Goal: Information Seeking & Learning: Learn about a topic

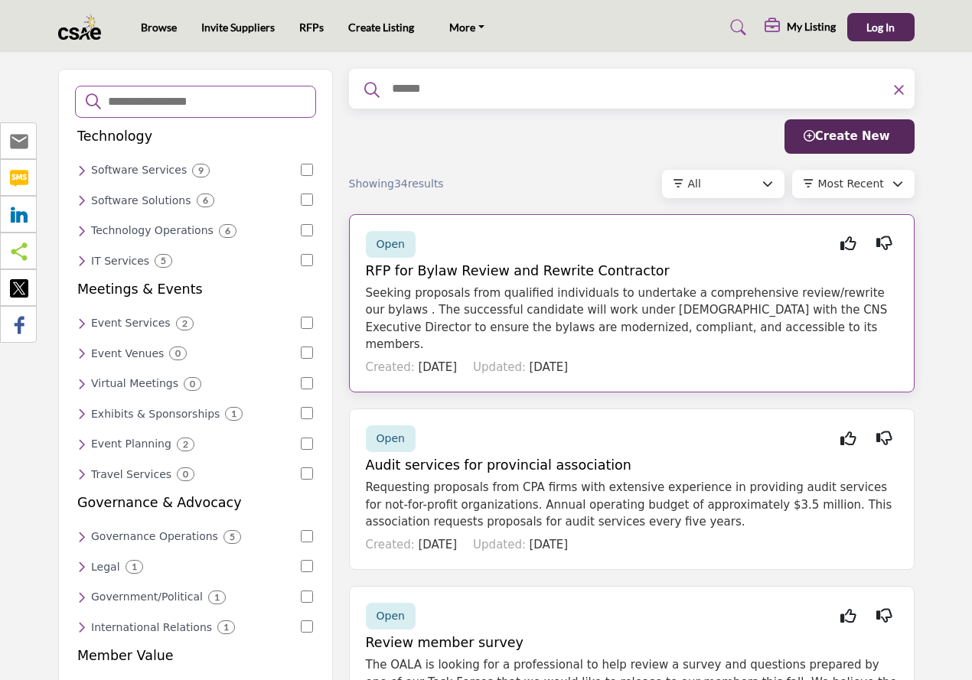
click at [393, 243] on span "Open" at bounding box center [390, 244] width 28 height 12
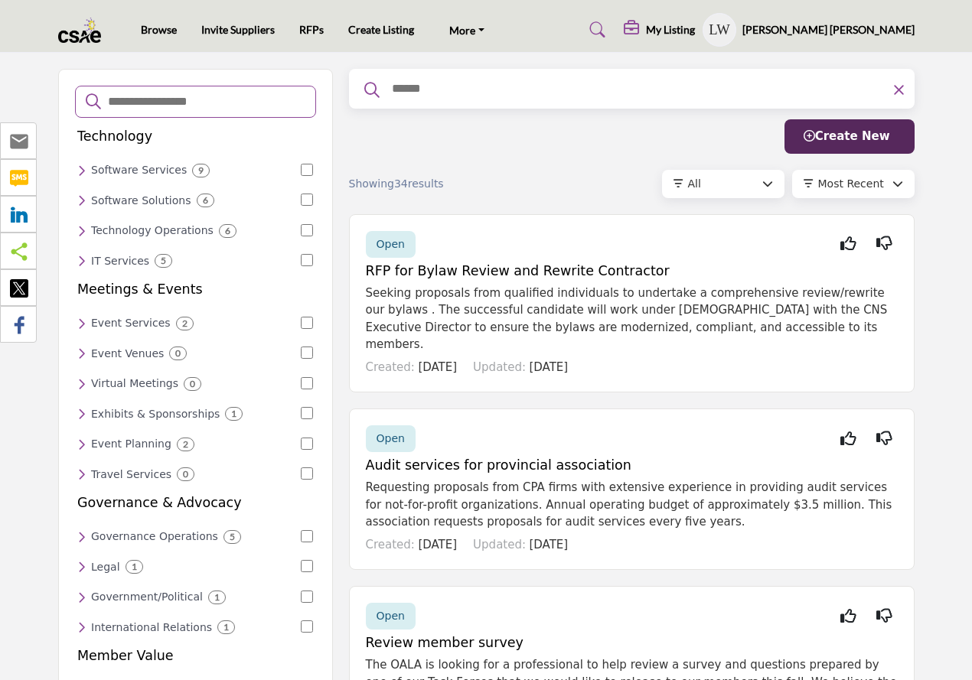
click at [113, 561] on h6 "Legal" at bounding box center [105, 567] width 29 height 13
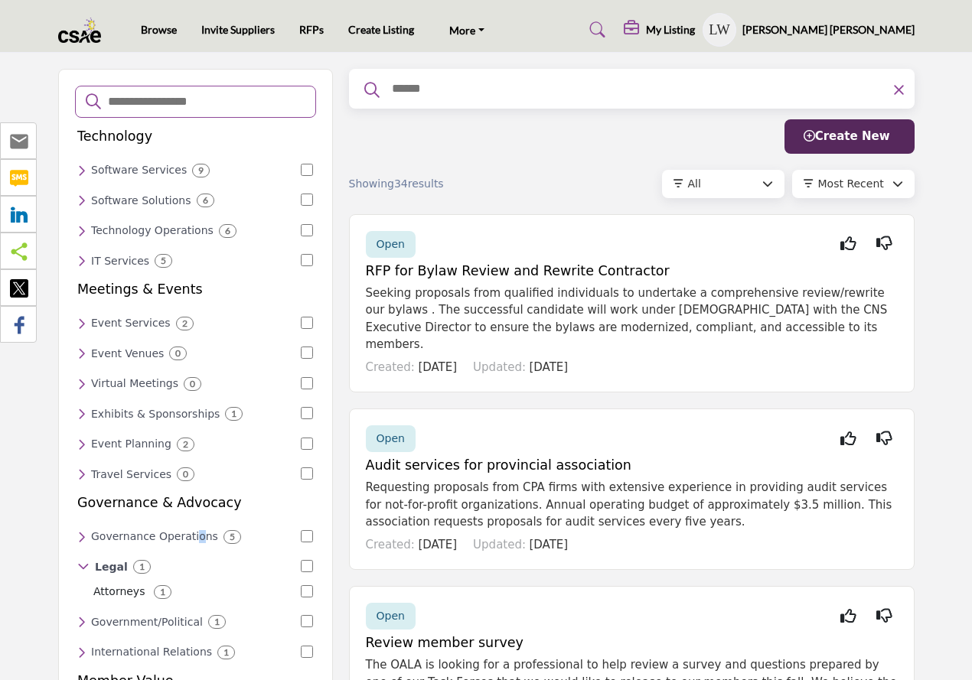
click at [119, 530] on h6 "Governance Operations" at bounding box center [154, 536] width 127 height 13
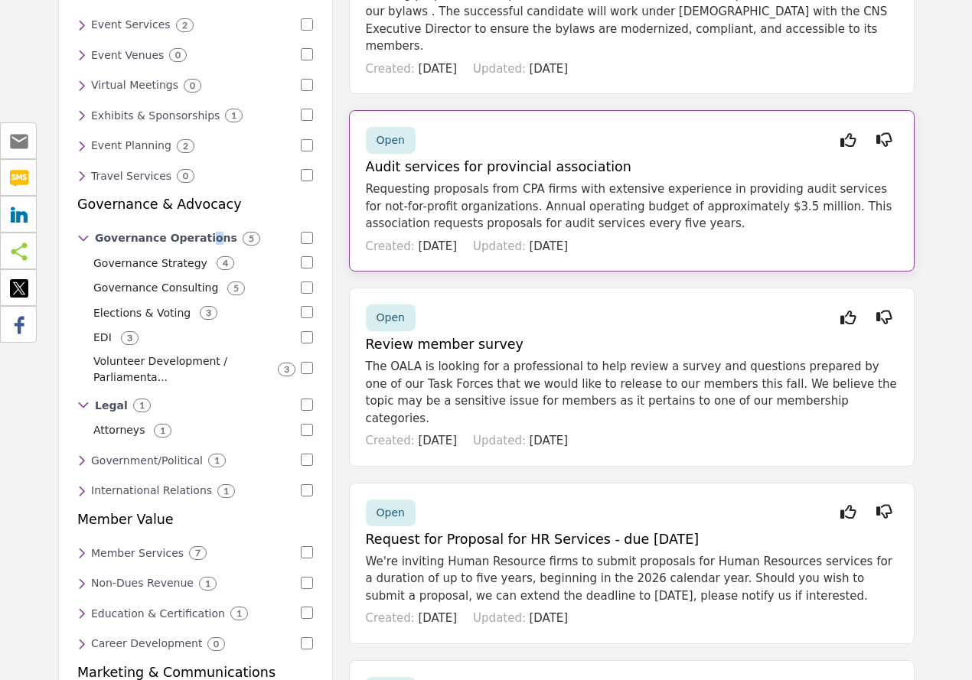
scroll to position [305, 0]
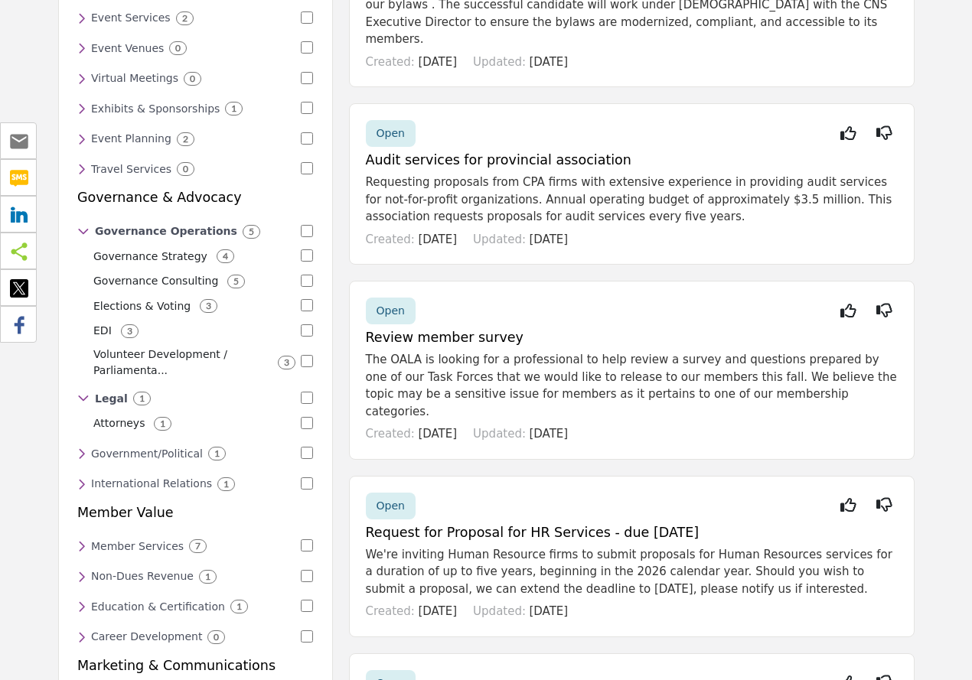
click at [155, 448] on h6 "Government/Political" at bounding box center [147, 454] width 112 height 13
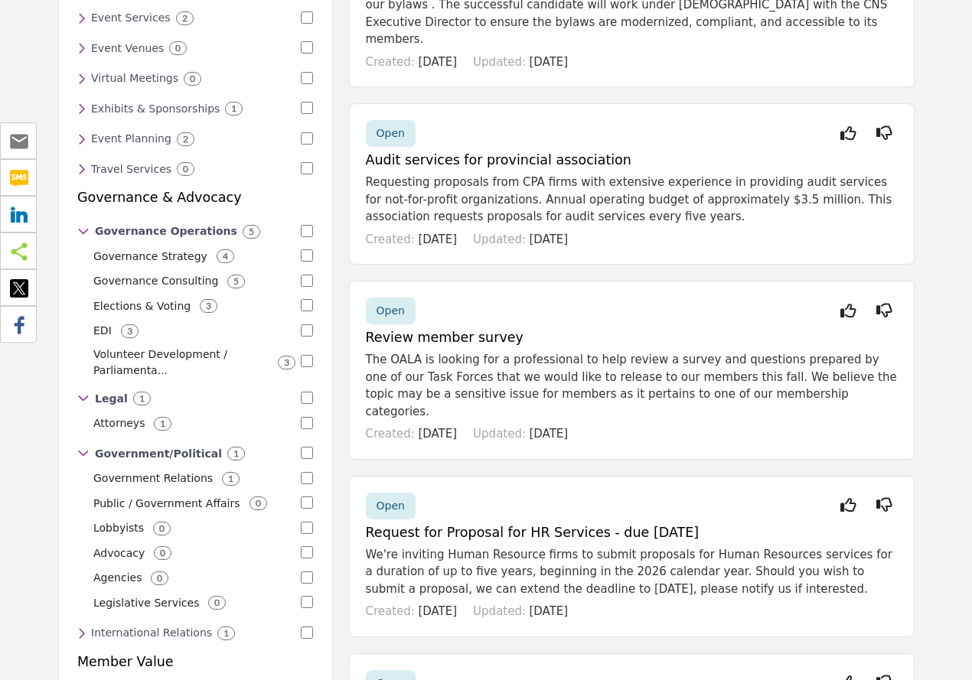
click at [113, 627] on h6 "International Relations" at bounding box center [151, 633] width 121 height 13
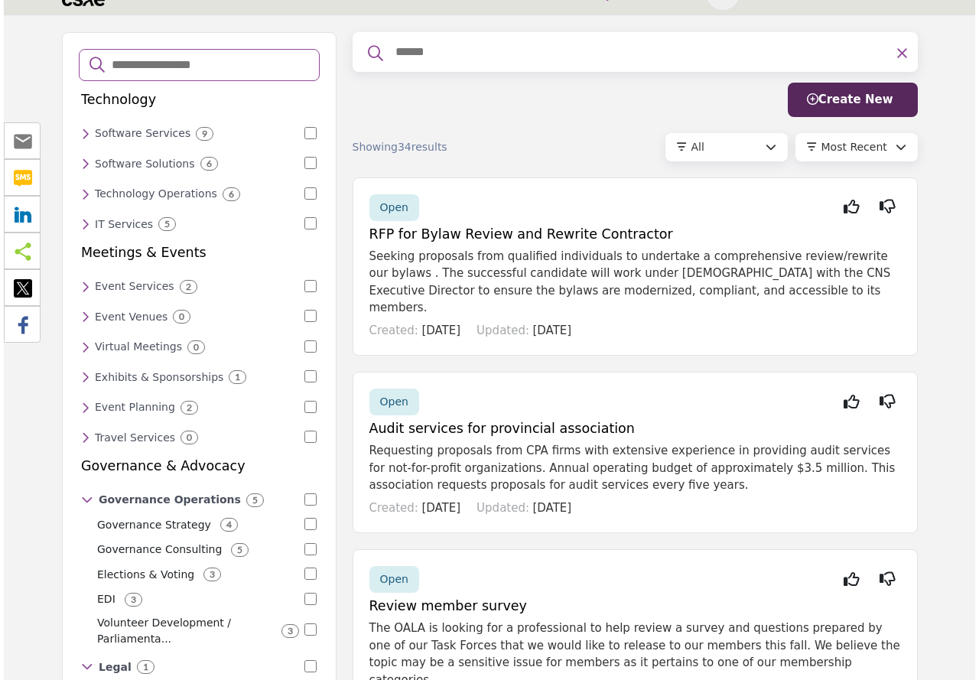
scroll to position [0, 0]
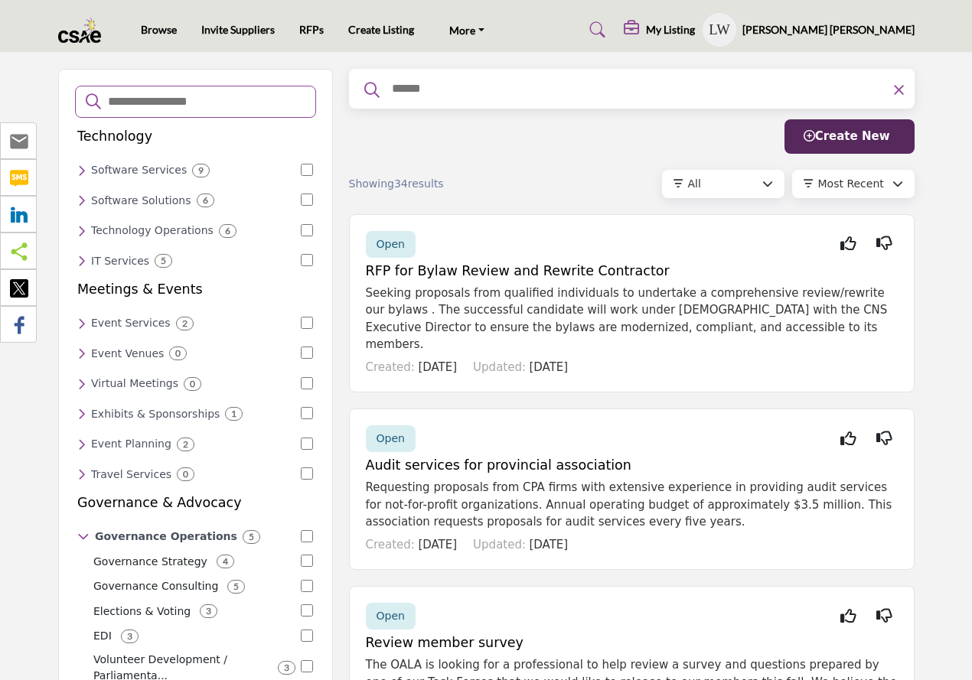
click at [396, 247] on span "Open" at bounding box center [390, 244] width 28 height 12
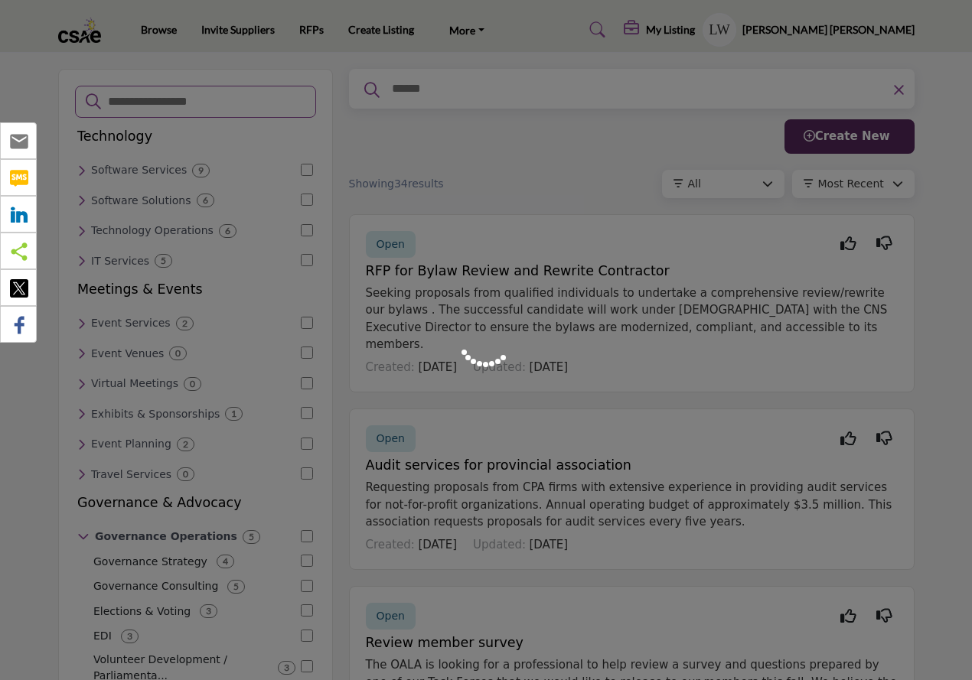
click at [398, 246] on div at bounding box center [486, 340] width 972 height 680
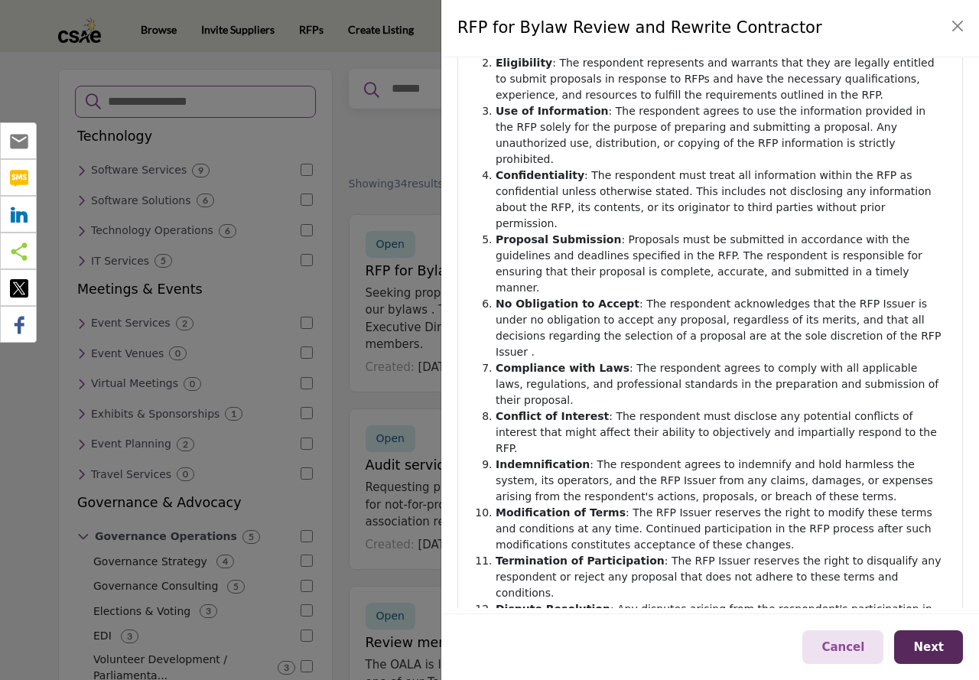
scroll to position [194, 0]
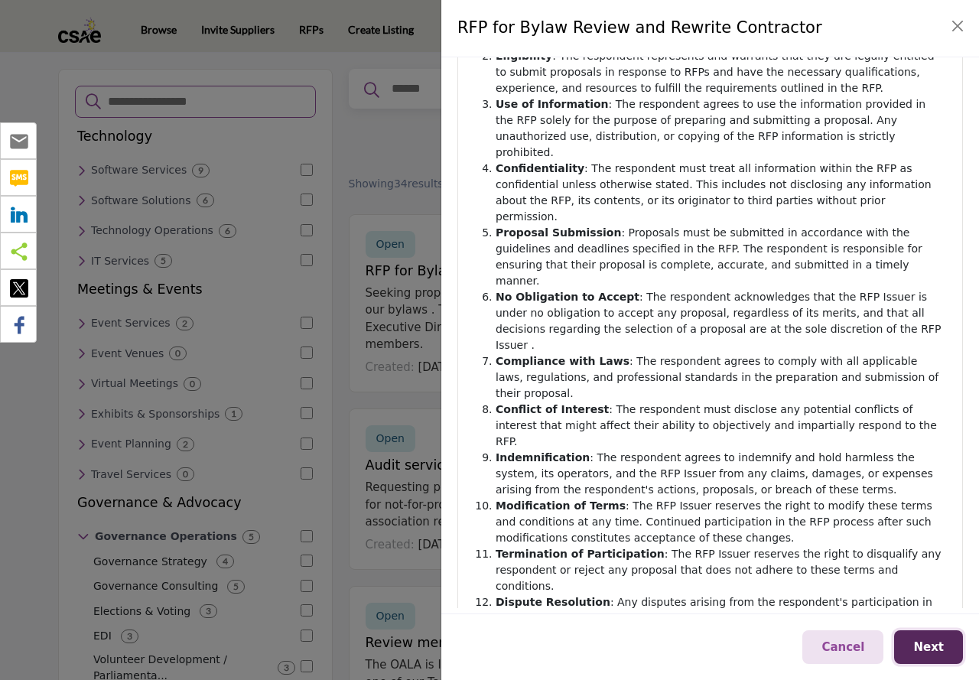
drag, startPoint x: 941, startPoint y: 657, endPoint x: 931, endPoint y: 657, distance: 10.0
click at [938, 656] on button "Next" at bounding box center [929, 648] width 69 height 34
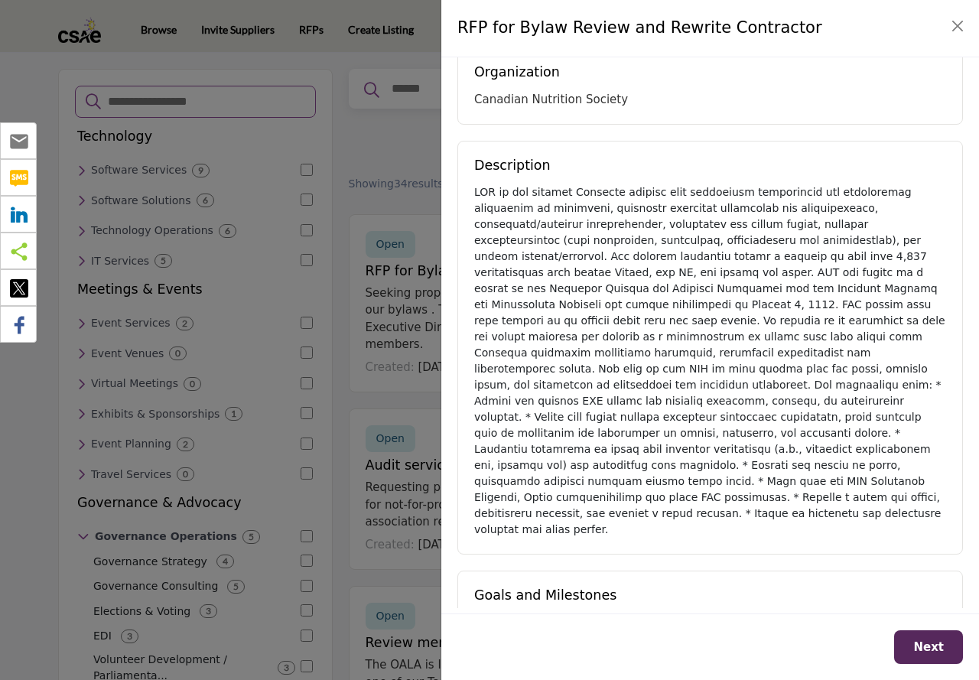
scroll to position [168, 0]
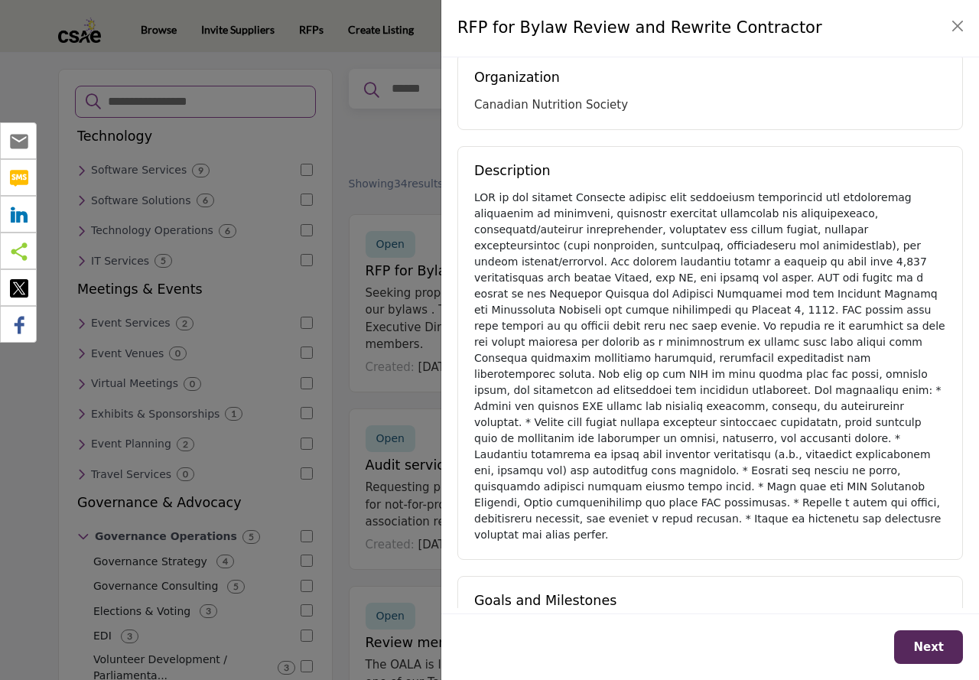
drag, startPoint x: 767, startPoint y: 94, endPoint x: 847, endPoint y: 94, distance: 80.3
click at [847, 94] on div "Organization Canadian Nutrition Society" at bounding box center [711, 92] width 506 height 78
click at [874, 96] on div "Canadian Nutrition Society" at bounding box center [710, 105] width 472 height 18
click at [651, 154] on div "Description" at bounding box center [711, 353] width 506 height 414
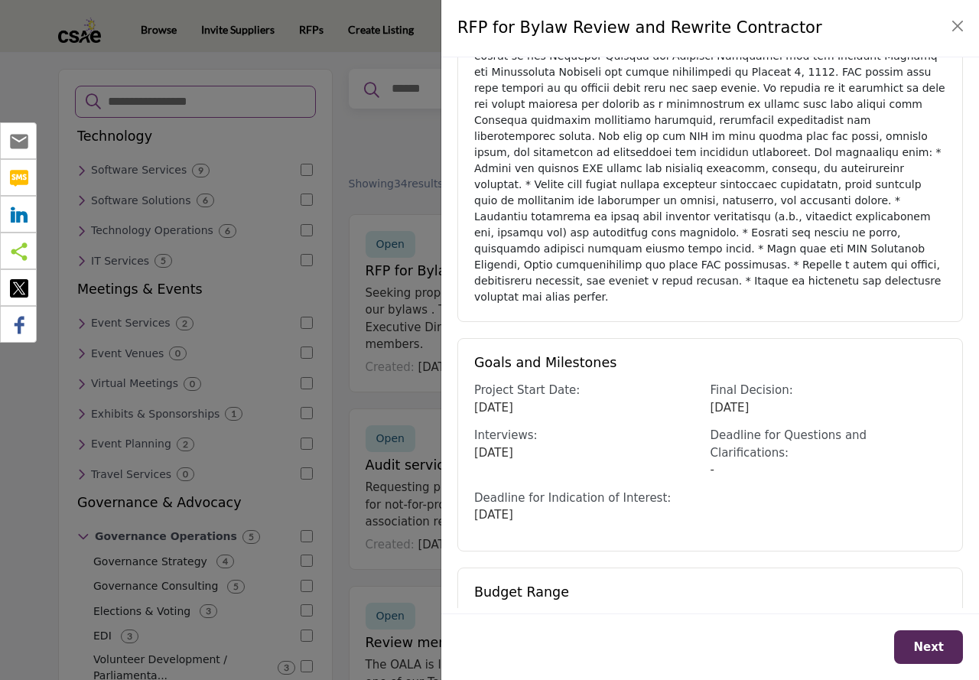
scroll to position [411, 0]
